Goal: Check status: Check status

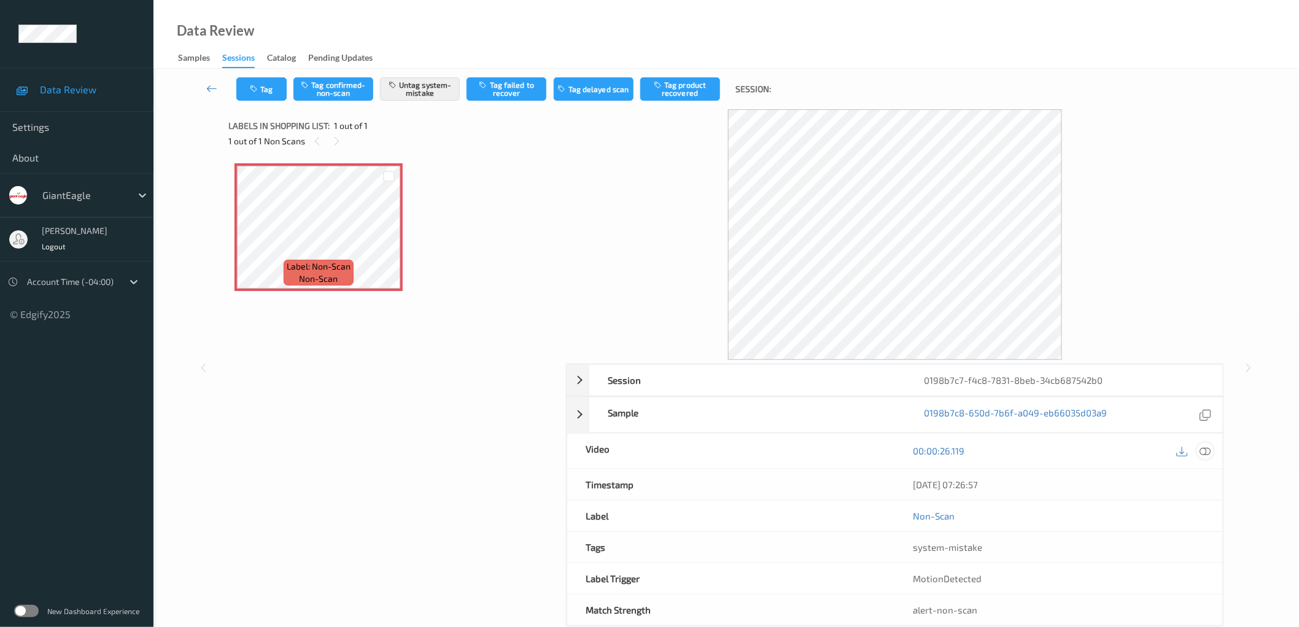
click at [1203, 452] on icon at bounding box center [1204, 450] width 11 height 11
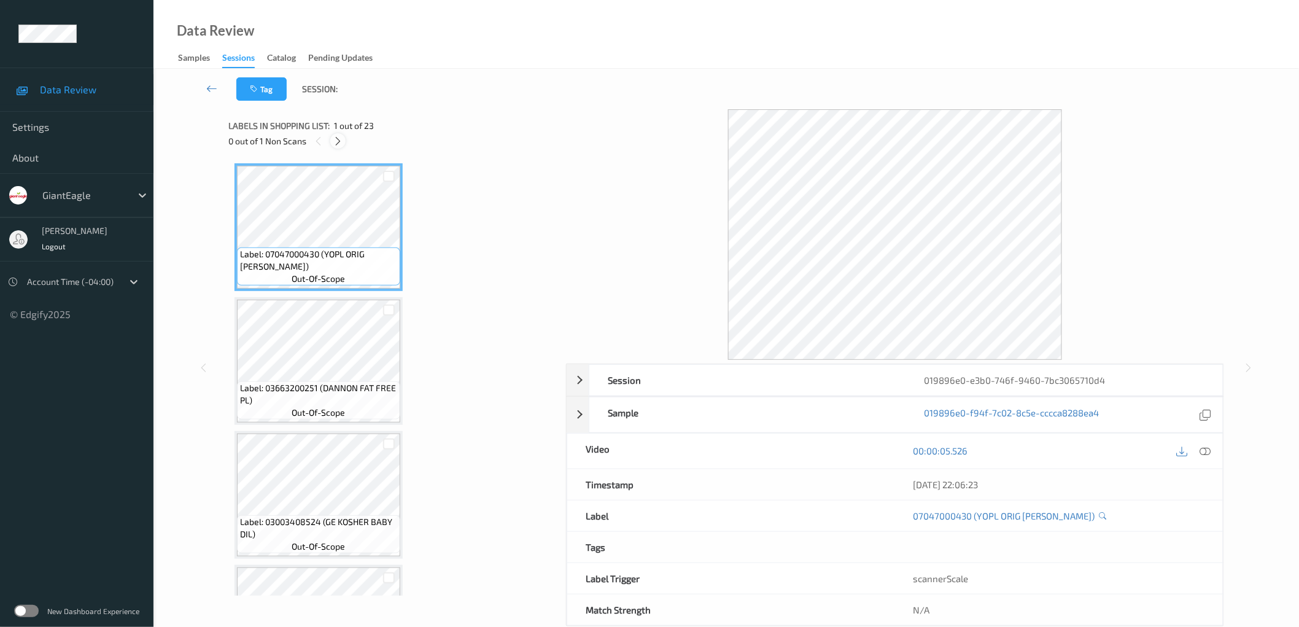
click at [336, 141] on icon at bounding box center [338, 141] width 10 height 11
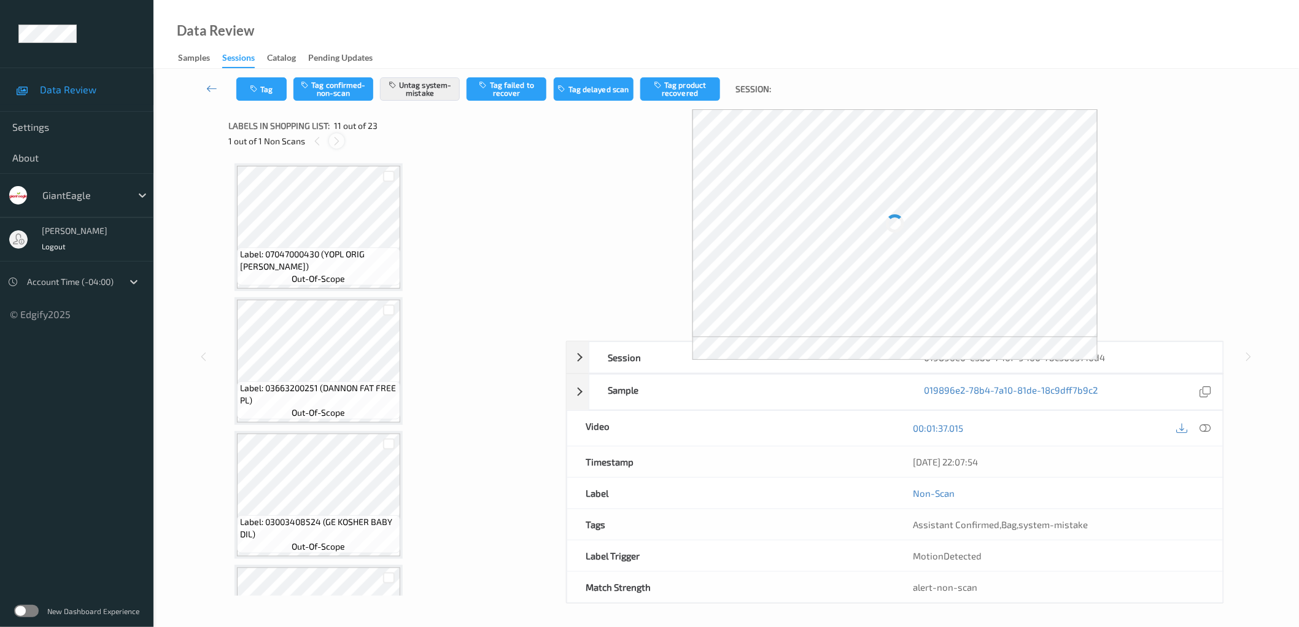
scroll to position [1203, 0]
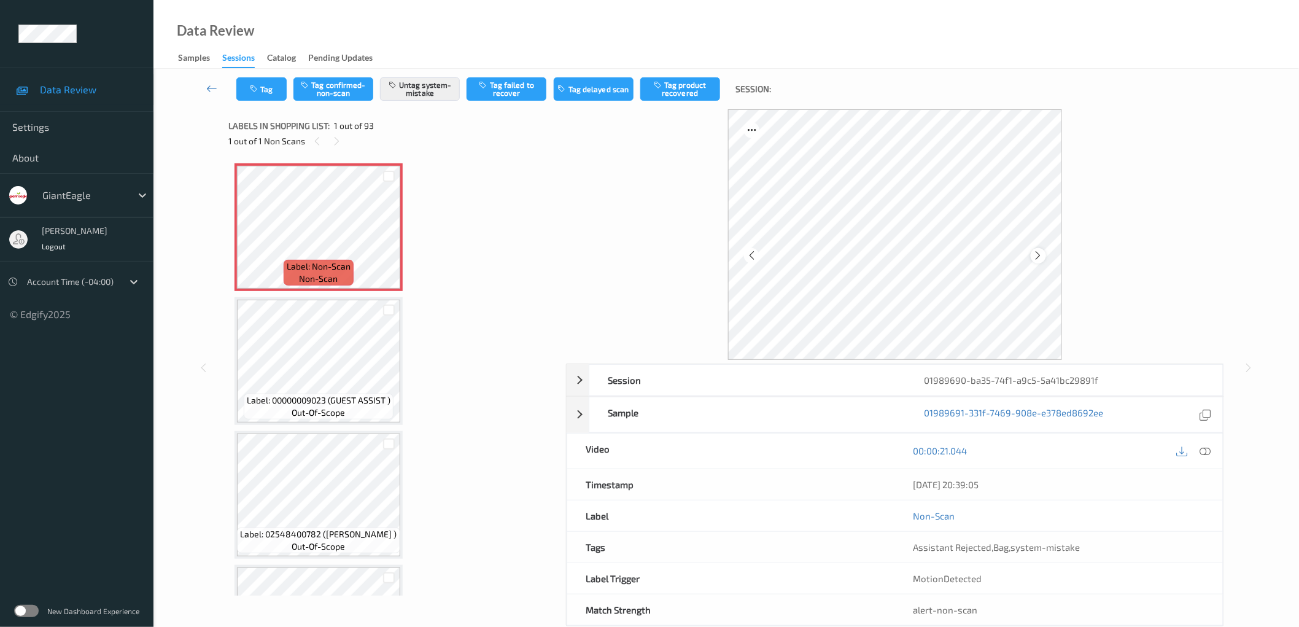
click at [1039, 255] on icon at bounding box center [1038, 255] width 10 height 11
